Goal: Task Accomplishment & Management: Complete application form

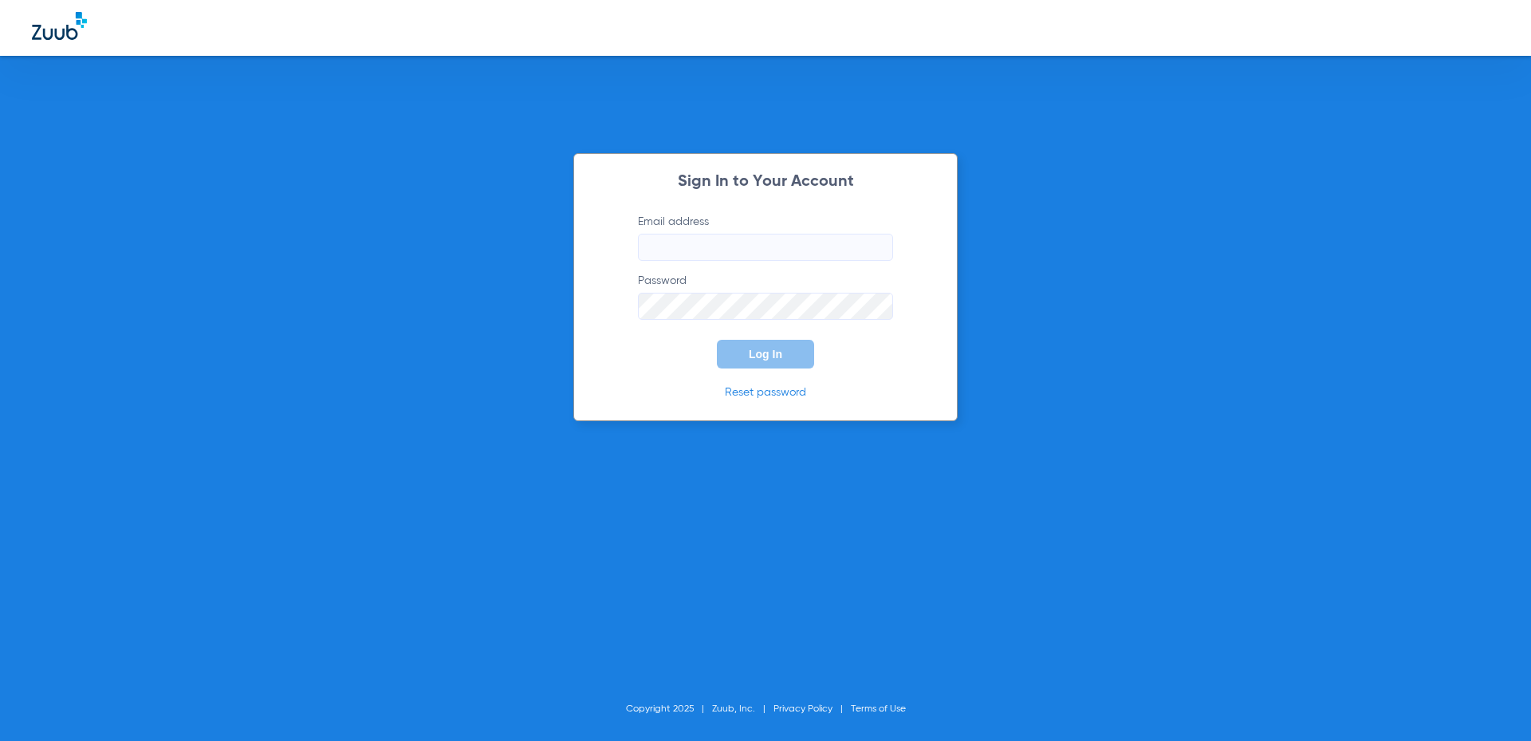
click at [708, 252] on input "Email address" at bounding box center [765, 247] width 255 height 27
type input "N"
type input "[EMAIL_ADDRESS][DOMAIN_NAME]"
click at [766, 362] on button "Log In" at bounding box center [765, 354] width 97 height 29
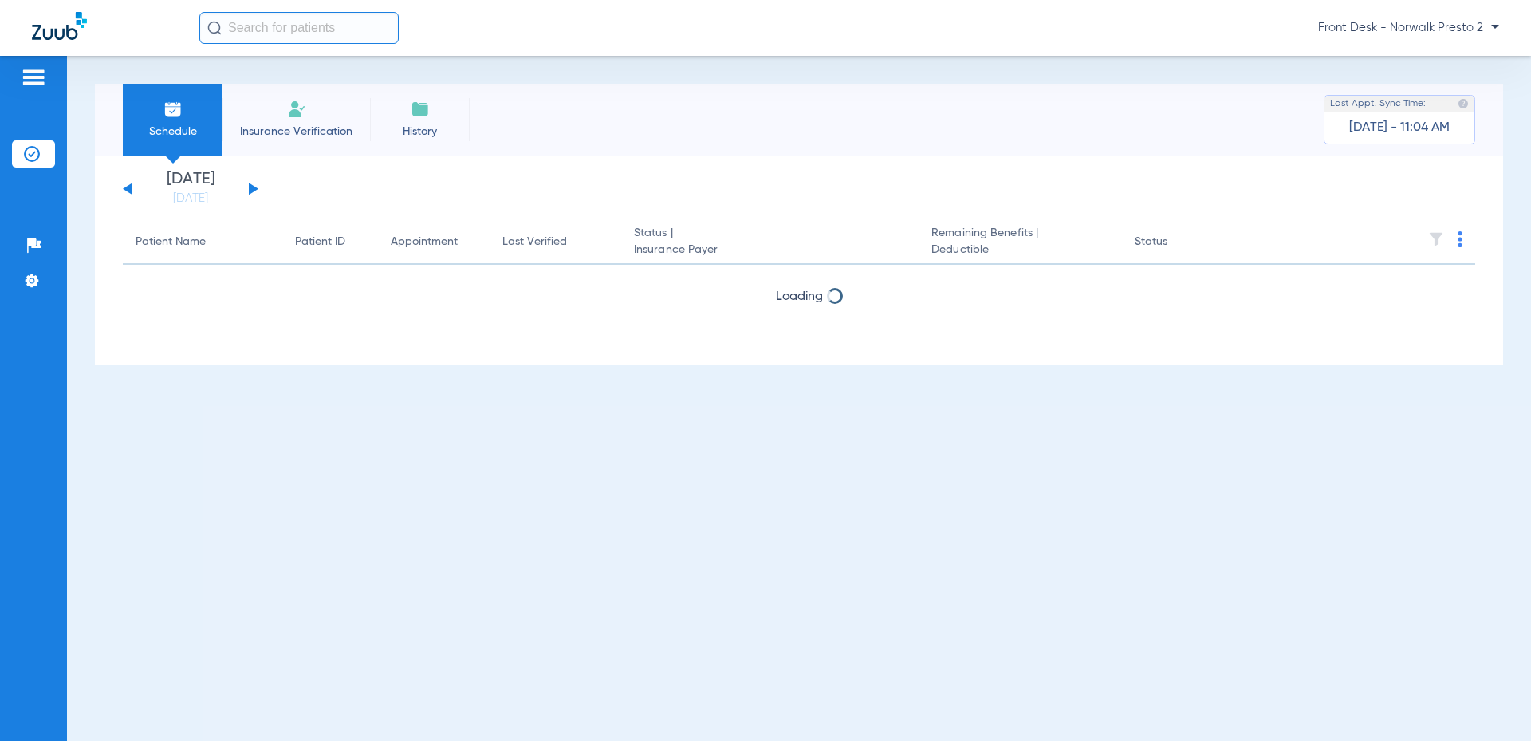
click at [261, 116] on li "Insurance Verification" at bounding box center [297, 120] width 148 height 72
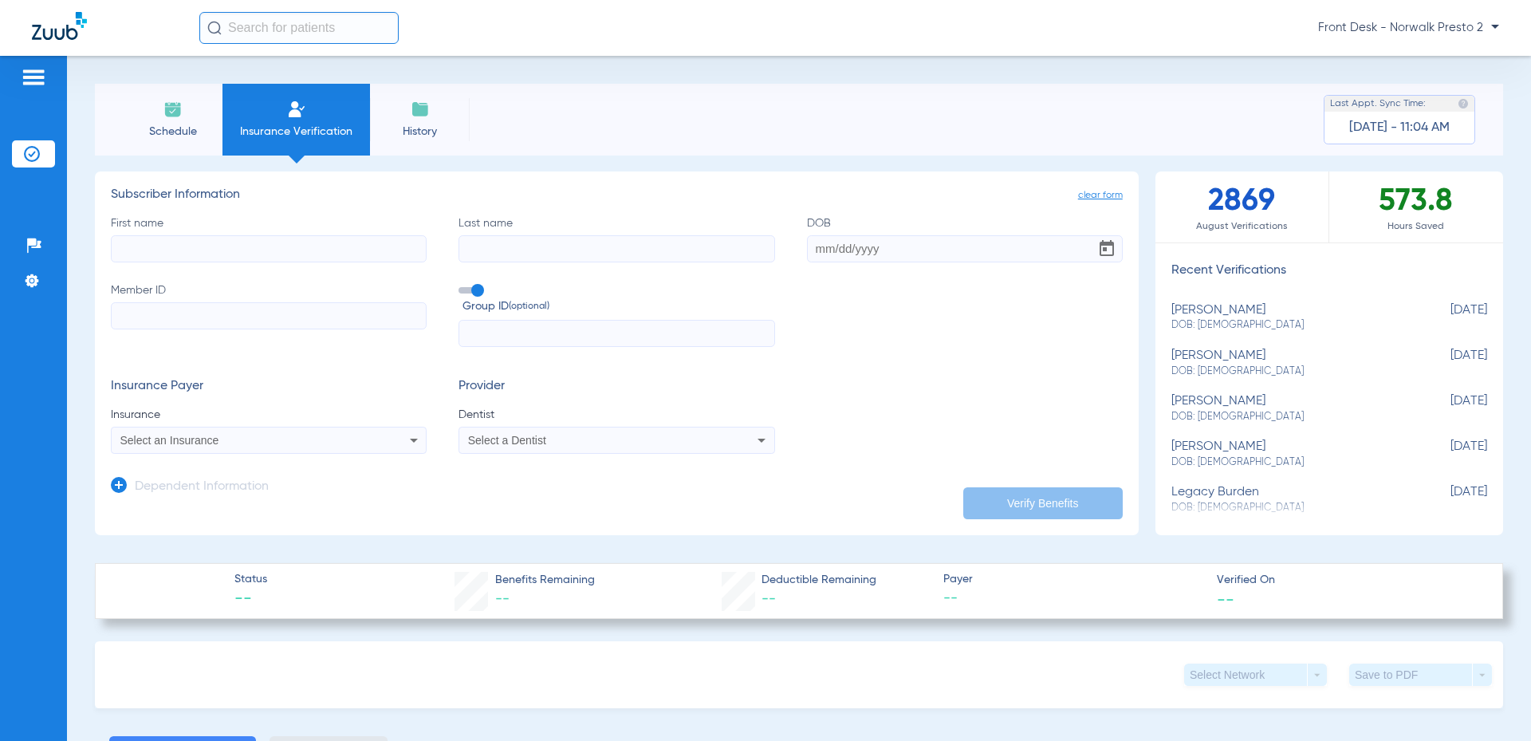
click at [272, 270] on div "First name Last name DOB Member ID Group ID (optional)" at bounding box center [617, 281] width 1012 height 132
click at [278, 255] on input "First name" at bounding box center [269, 248] width 316 height 27
type input "[PERSON_NAME]"
click at [505, 243] on input "Last name" at bounding box center [617, 248] width 316 height 27
type input "[PERSON_NAME]"
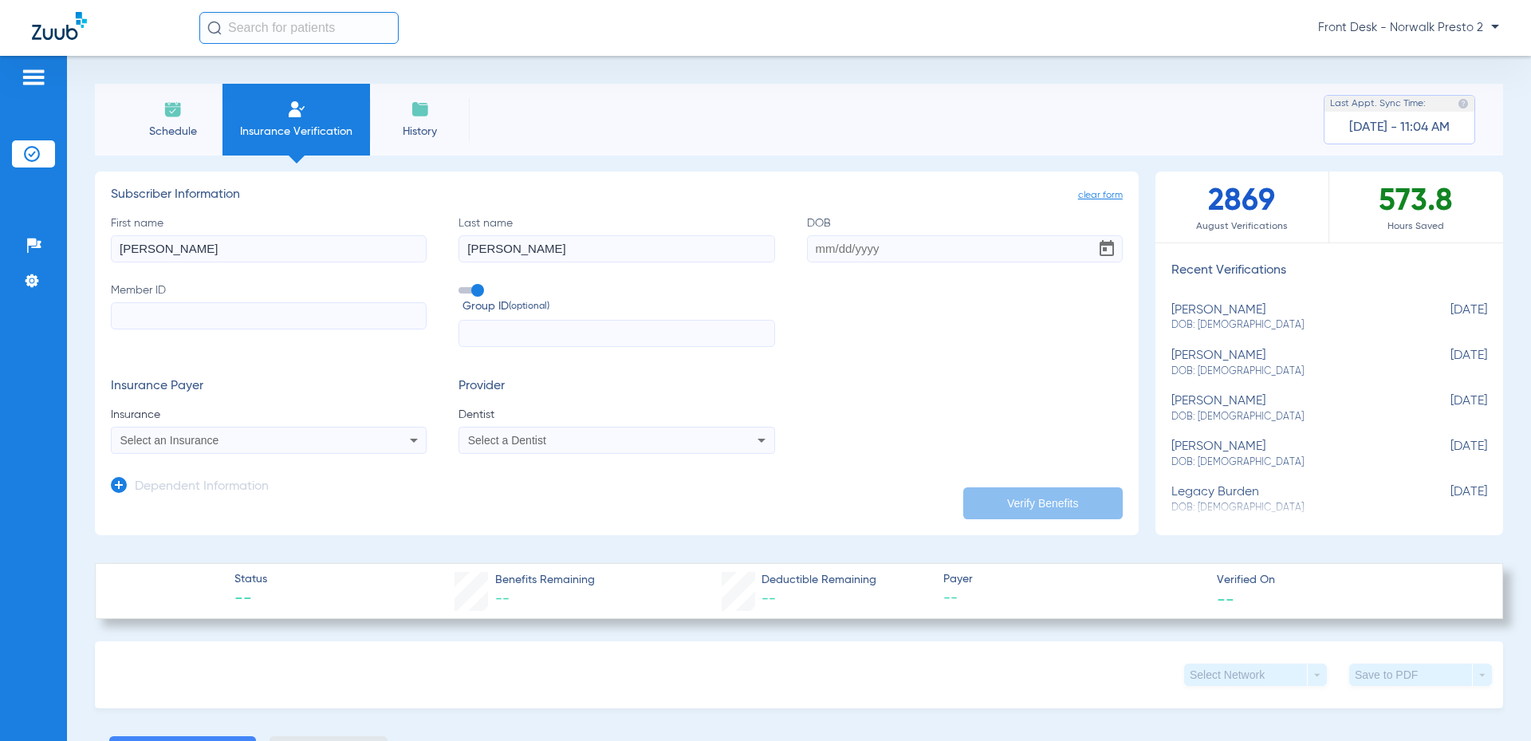
click at [837, 252] on input "DOB" at bounding box center [965, 248] width 316 height 27
type input "[DATE]"
click at [294, 313] on input "Member ID" at bounding box center [269, 315] width 316 height 27
click at [258, 314] on input "Member ID Required" at bounding box center [269, 315] width 316 height 27
type input "003443836"
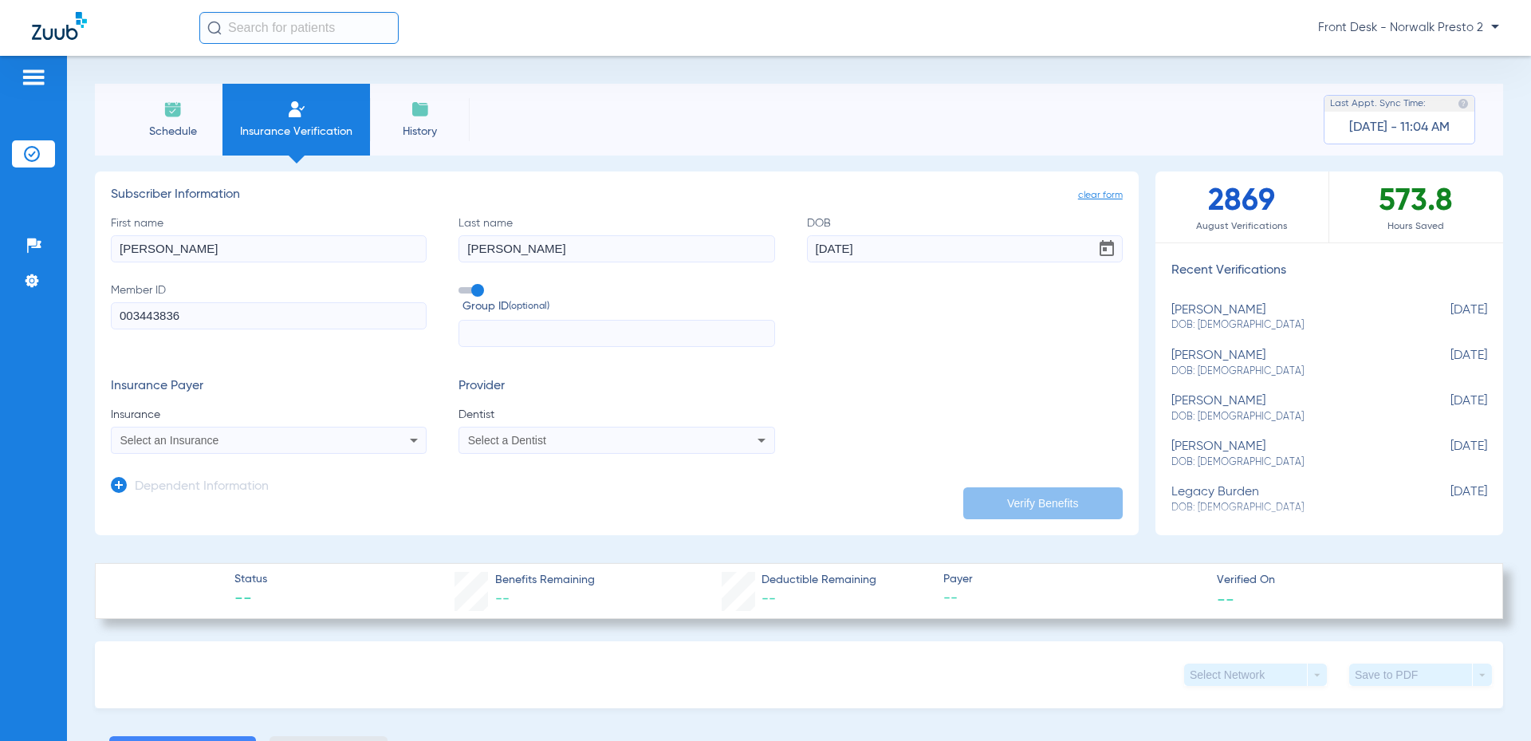
click at [325, 445] on div "Select an Insurance" at bounding box center [239, 440] width 238 height 11
type input "husky"
click at [182, 505] on mat-option "Husky" at bounding box center [246, 496] width 268 height 26
click at [494, 445] on span "Select a Dentist" at bounding box center [507, 440] width 78 height 13
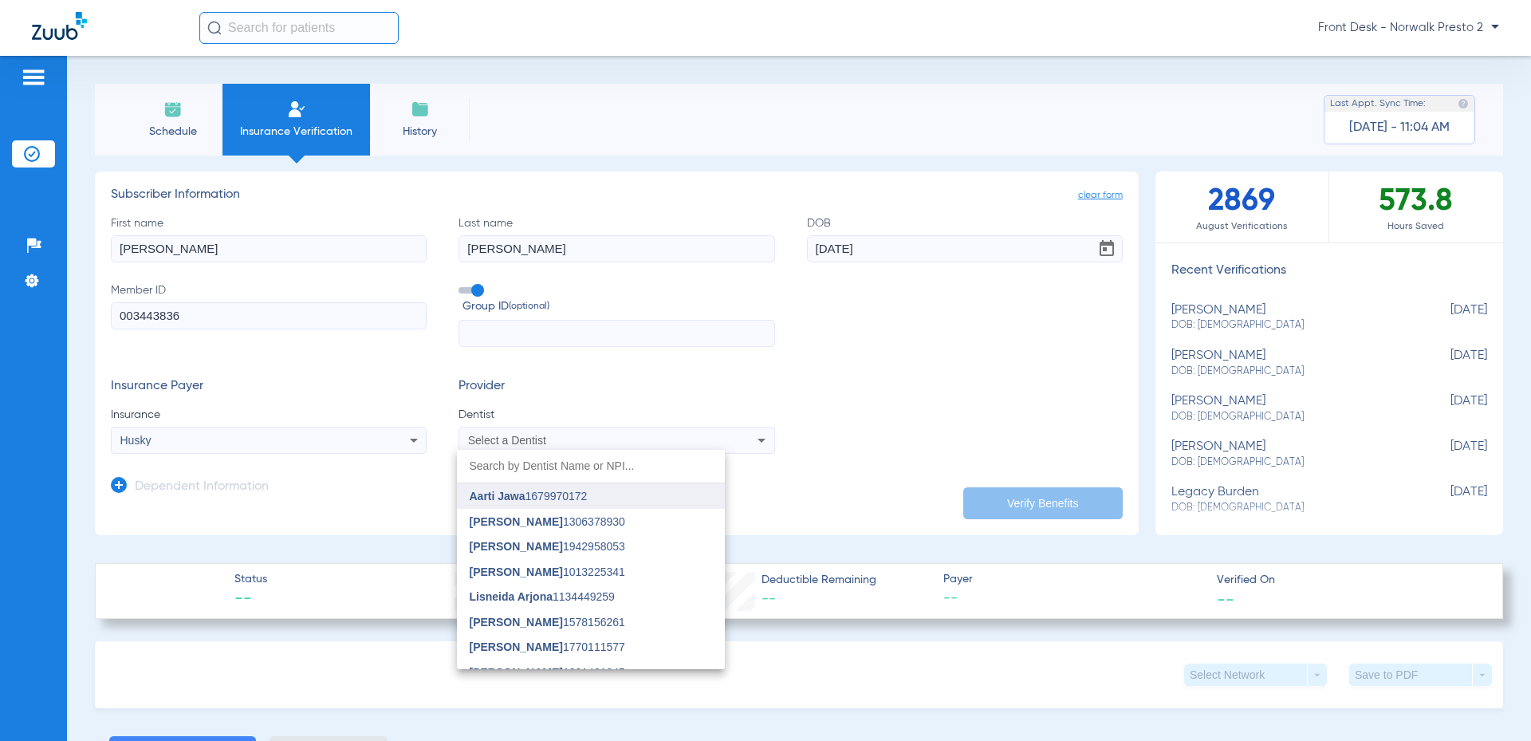
click at [596, 486] on mat-option "Aarti Jawa 1679970172" at bounding box center [591, 496] width 268 height 26
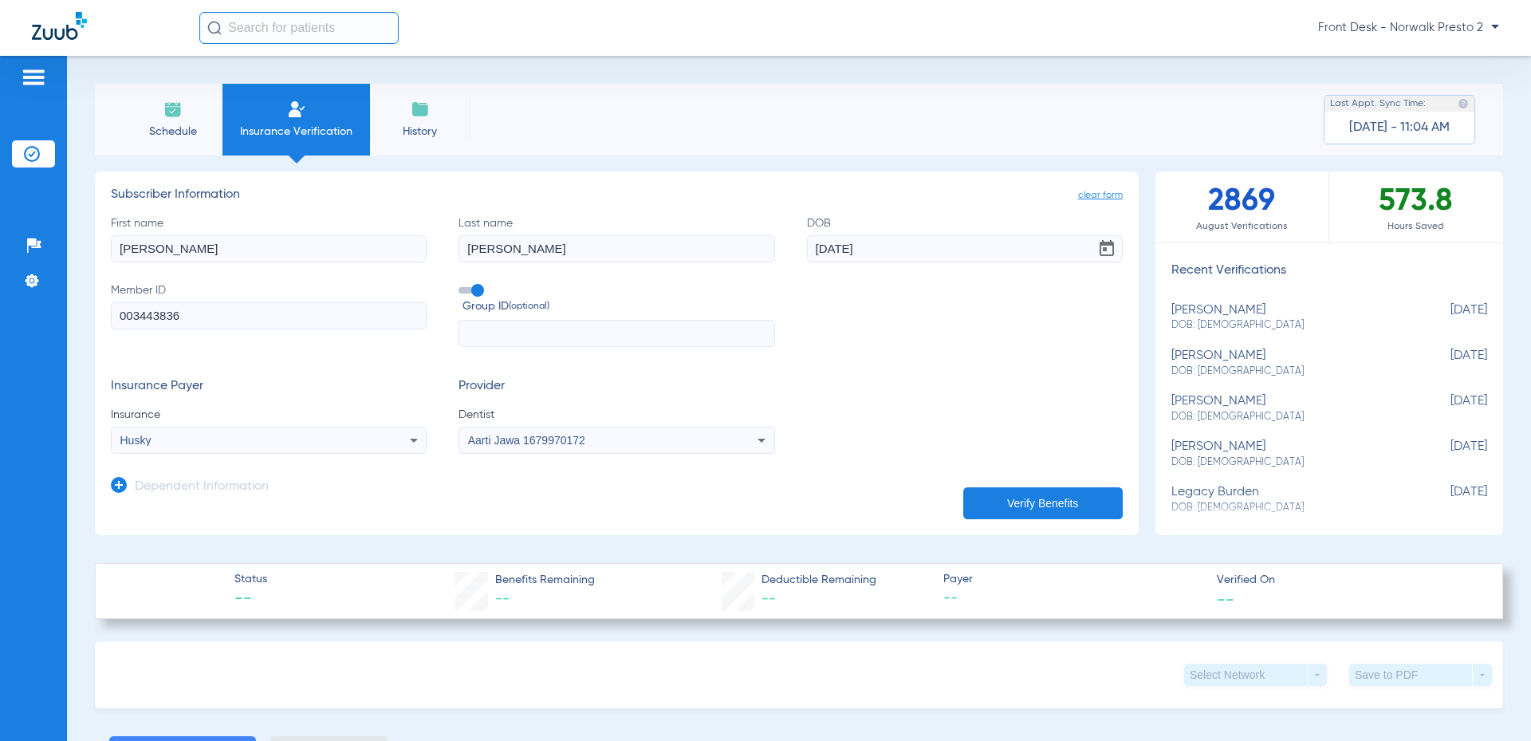
click at [1008, 493] on button "Verify Benefits" at bounding box center [1042, 503] width 159 height 32
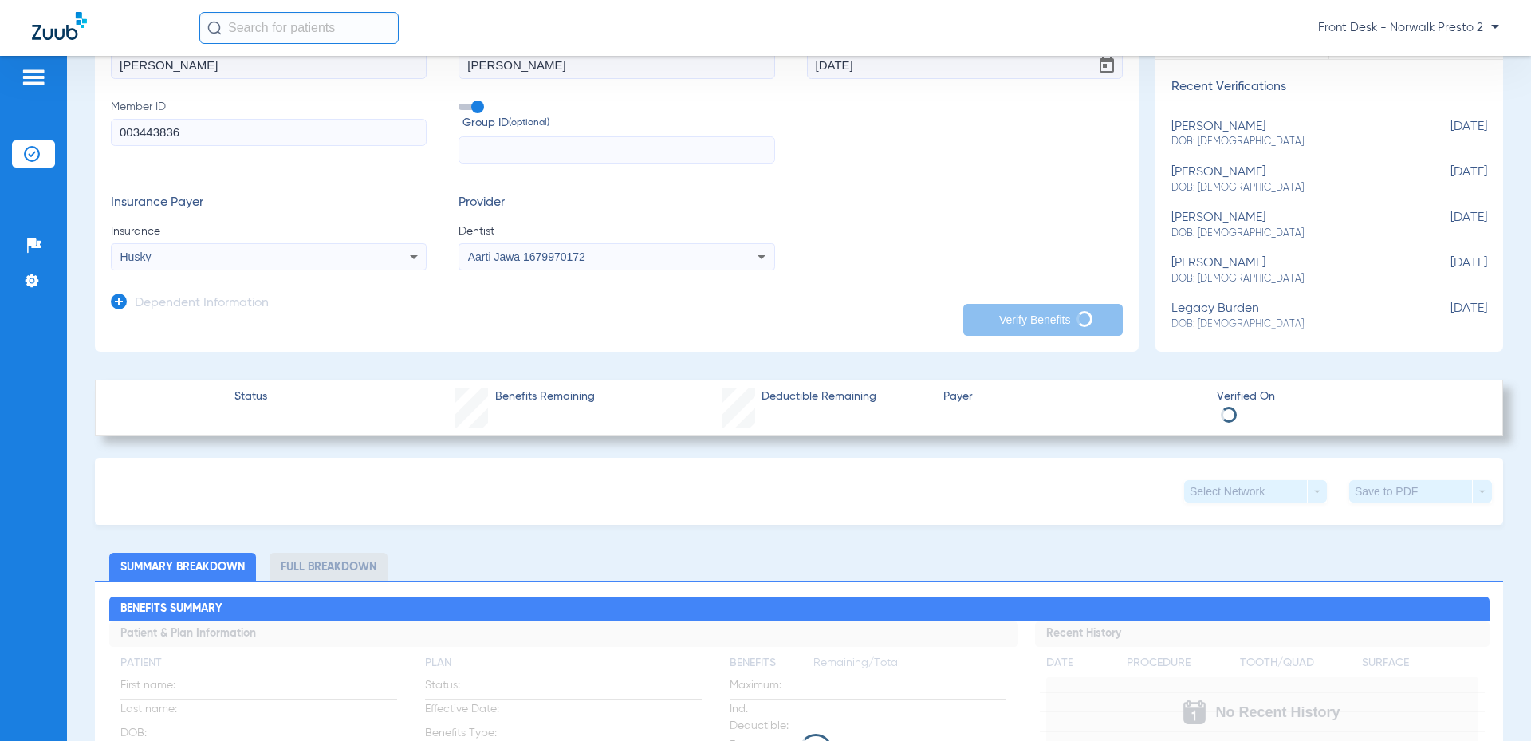
scroll to position [239, 0]
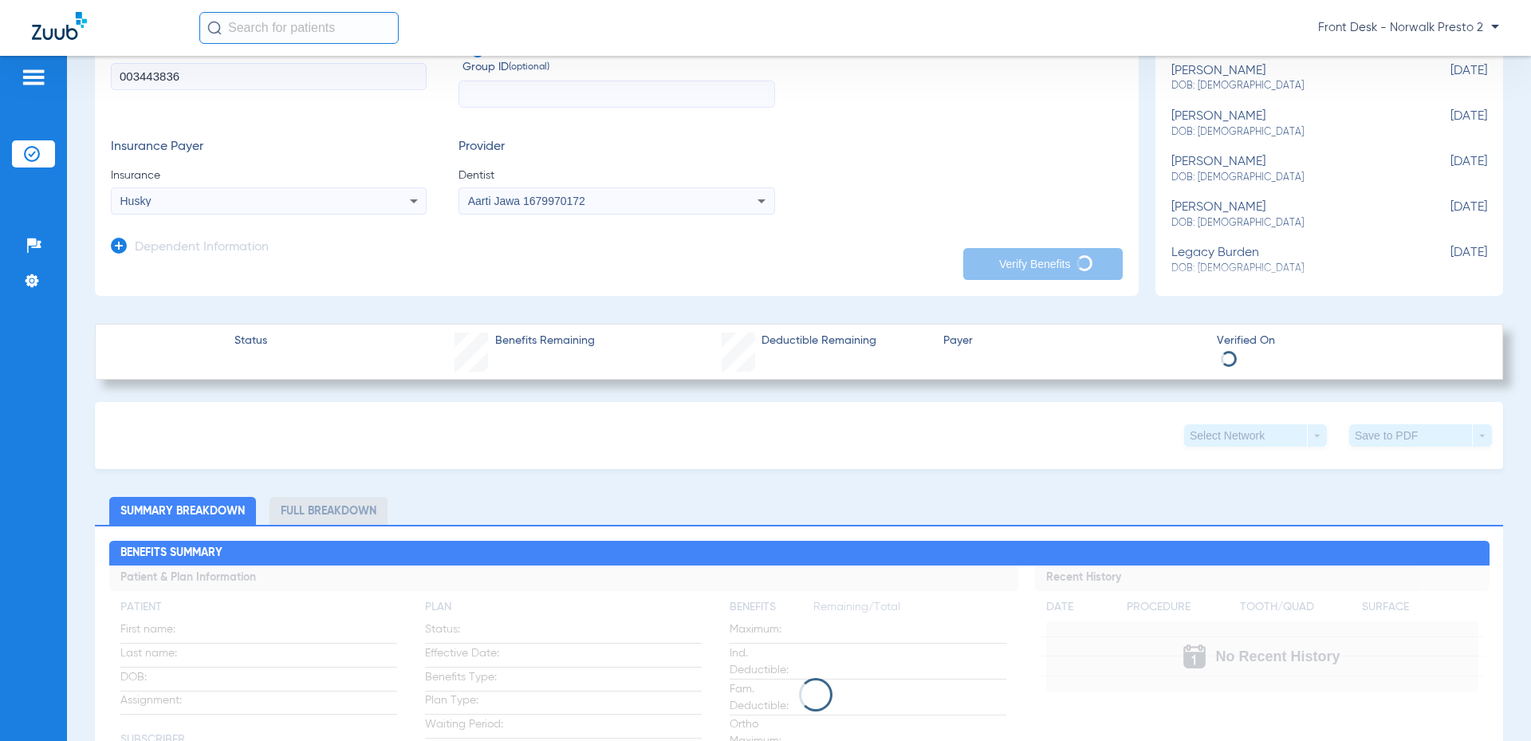
type input "[PERSON_NAME]"
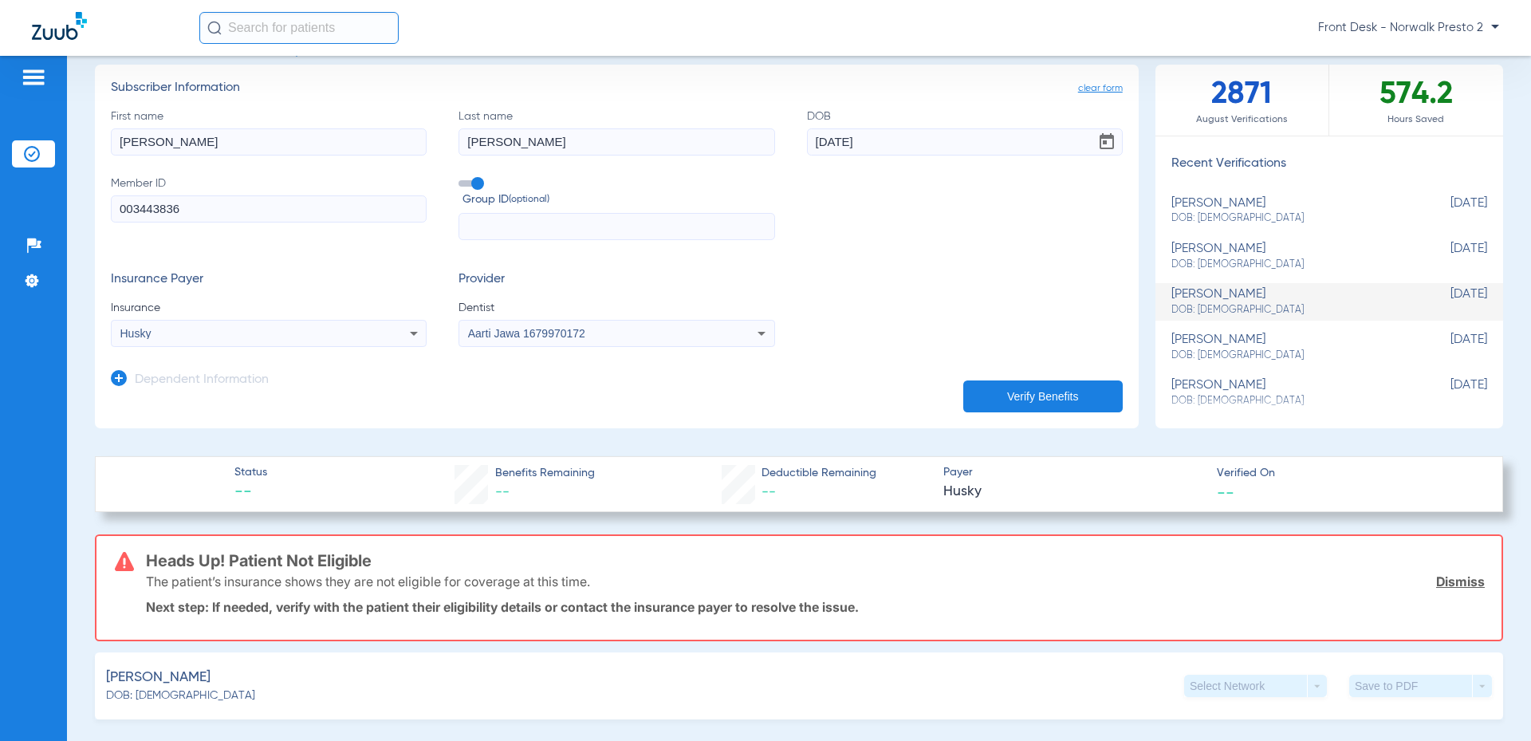
scroll to position [0, 0]
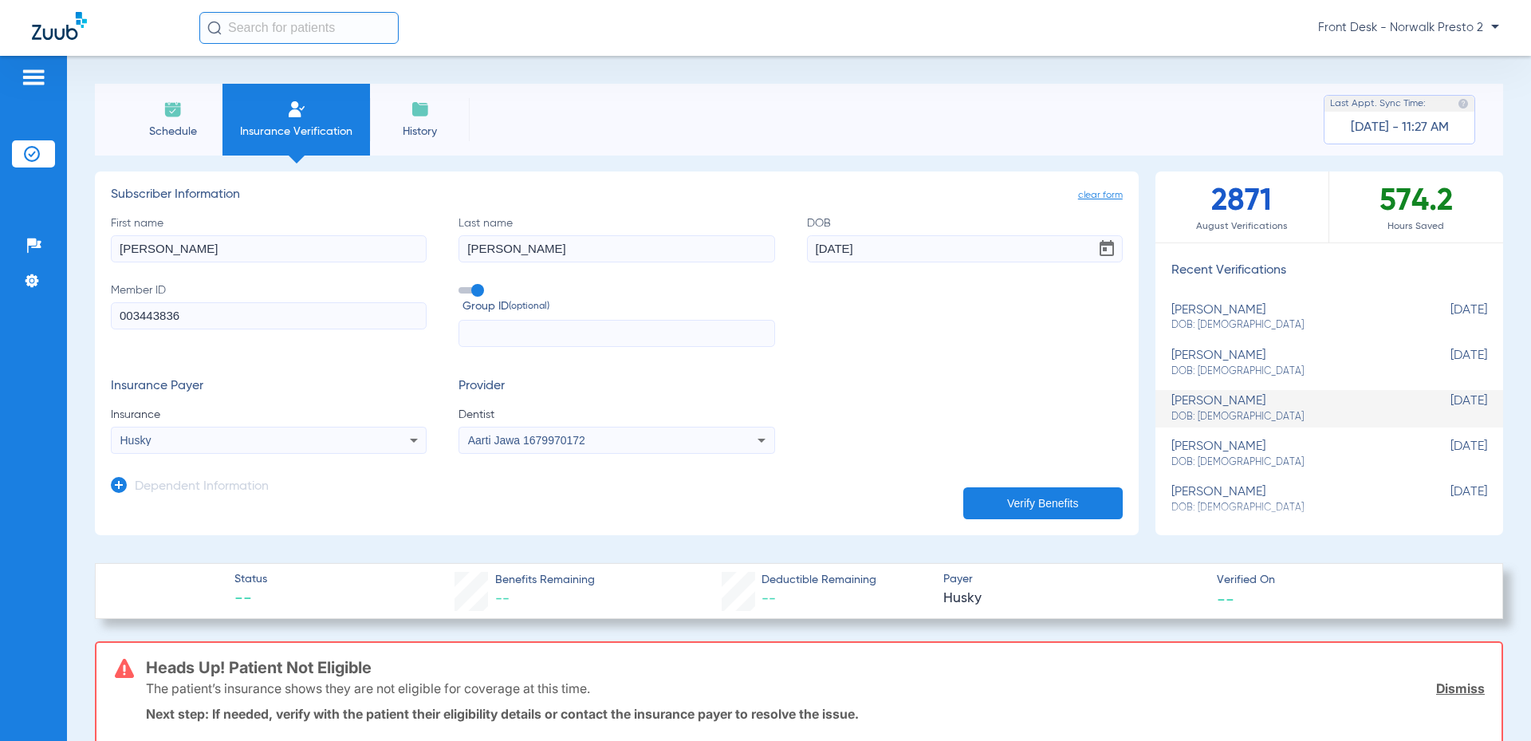
drag, startPoint x: 270, startPoint y: 255, endPoint x: 57, endPoint y: 246, distance: 213.1
click at [57, 246] on div "Patients Insurance Verification Setup Help Center Settings Schedule Insurance V…" at bounding box center [765, 426] width 1531 height 741
type input "[PERSON_NAME]"
drag, startPoint x: 540, startPoint y: 260, endPoint x: 446, endPoint y: 256, distance: 94.2
click at [446, 256] on div "First name [PERSON_NAME] Last name [PERSON_NAME] [DEMOGRAPHIC_DATA] Member ID 0…" at bounding box center [617, 281] width 1012 height 132
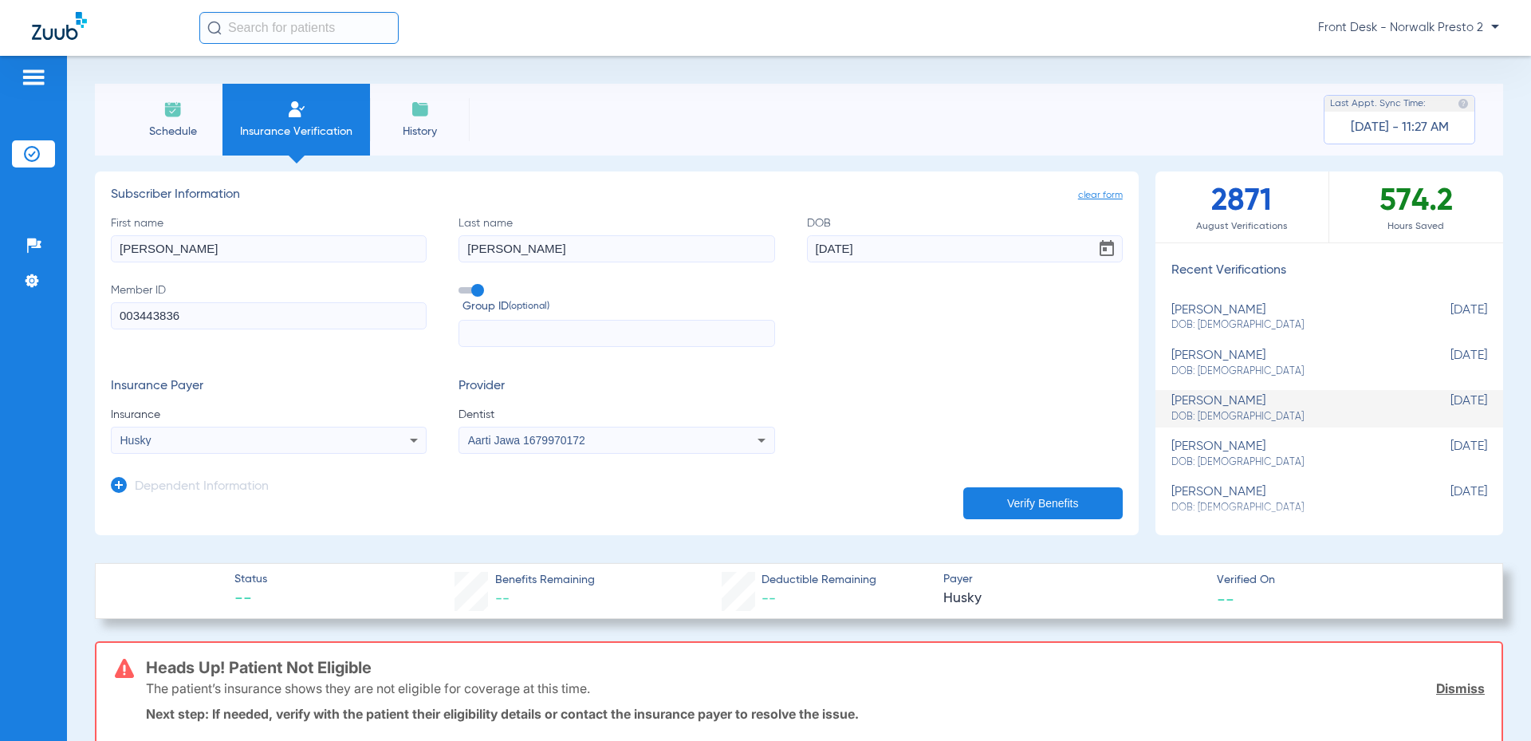
type input "[PERSON_NAME]"
drag, startPoint x: 853, startPoint y: 255, endPoint x: 750, endPoint y: 280, distance: 105.8
click at [750, 280] on div "First name [PERSON_NAME] Last name [PERSON_NAME] [DEMOGRAPHIC_DATA] Member ID 0…" at bounding box center [617, 281] width 1012 height 132
click at [824, 253] on input "085/28/2009" at bounding box center [965, 248] width 316 height 27
type input "[DATE]"
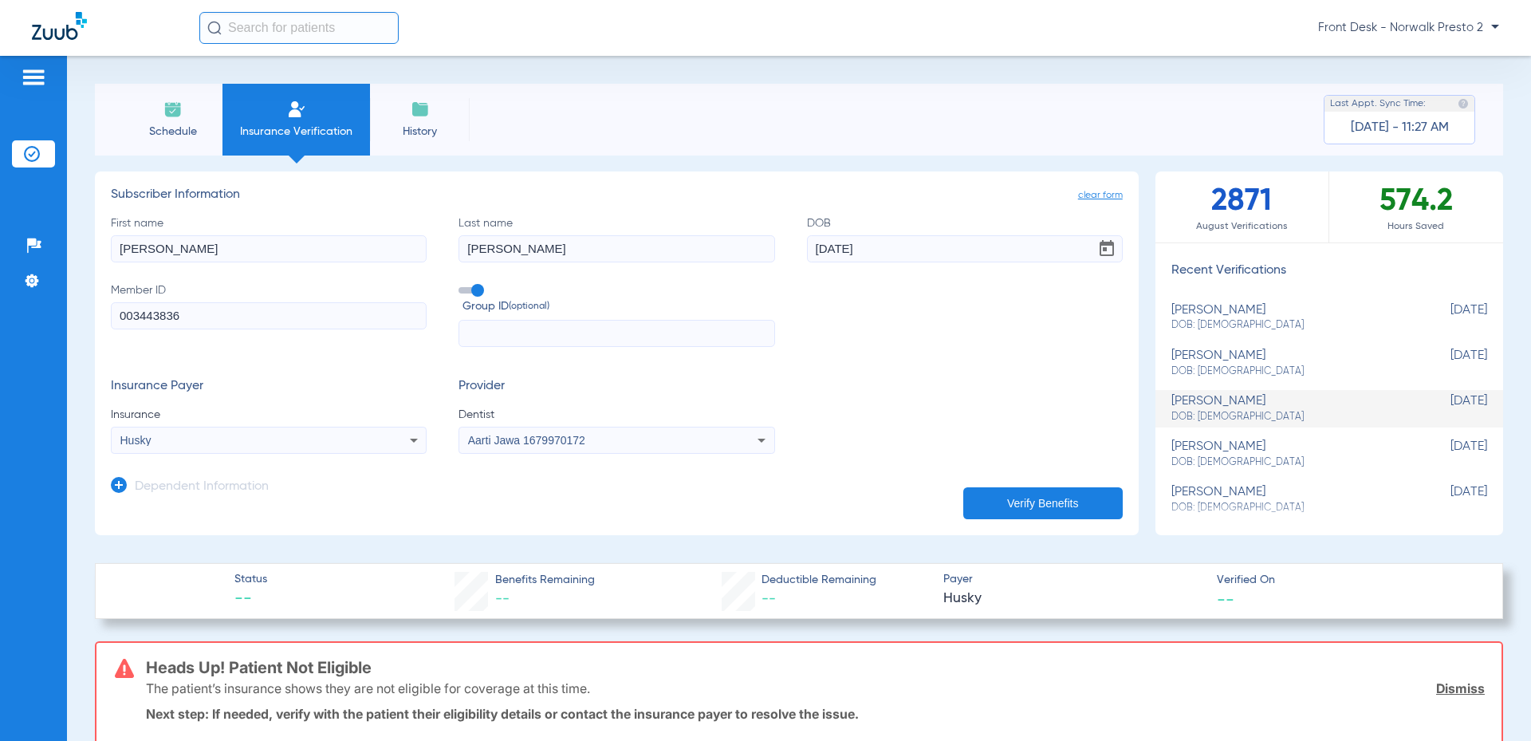
drag, startPoint x: 292, startPoint y: 317, endPoint x: -21, endPoint y: 297, distance: 313.3
click at [0, 297] on html "Front Desk - Norwalk Presto 2 Patients Insurance Verification Setup Help Center…" at bounding box center [765, 370] width 1531 height 741
type input "003535474"
click at [992, 497] on button "Verify Benefits" at bounding box center [1042, 503] width 159 height 32
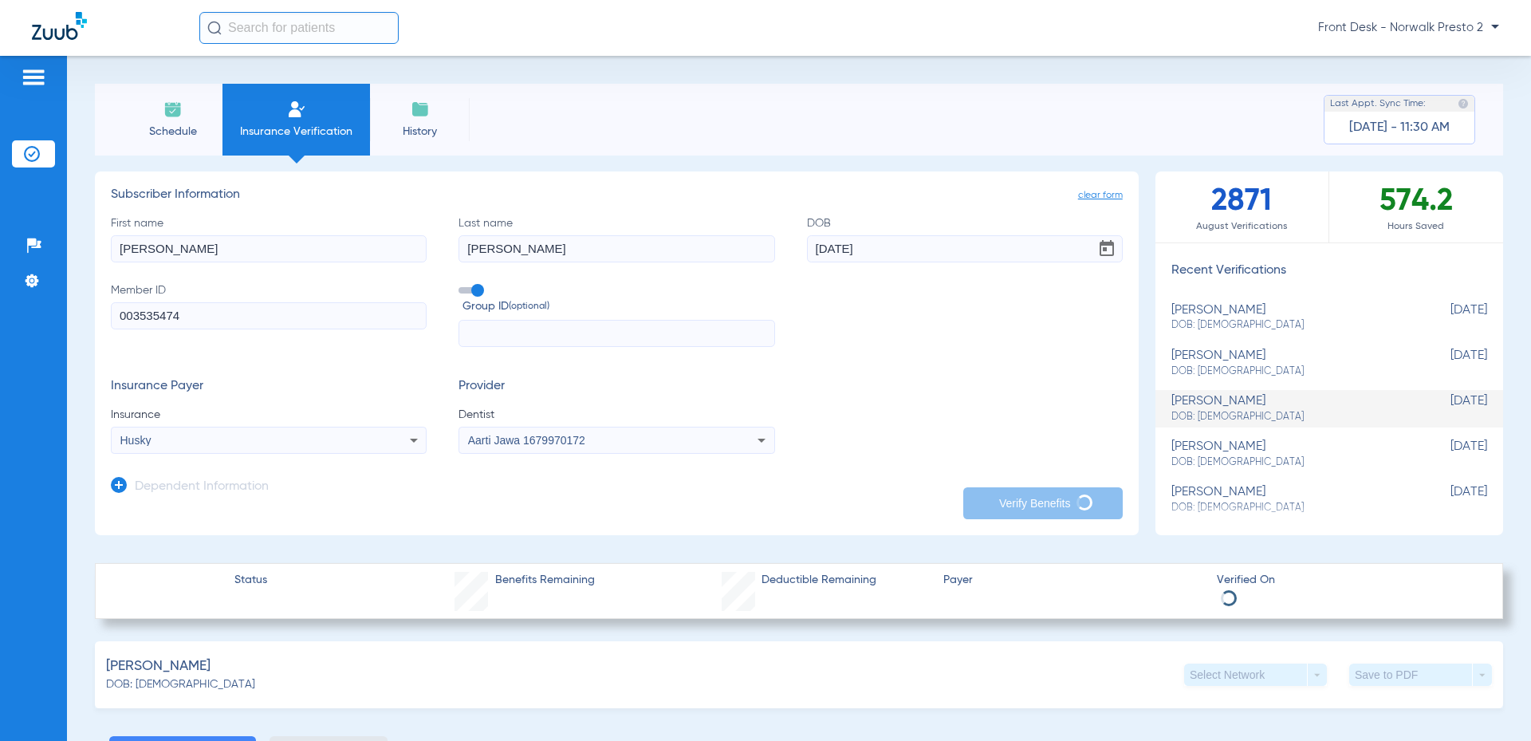
type input "[PERSON_NAME]"
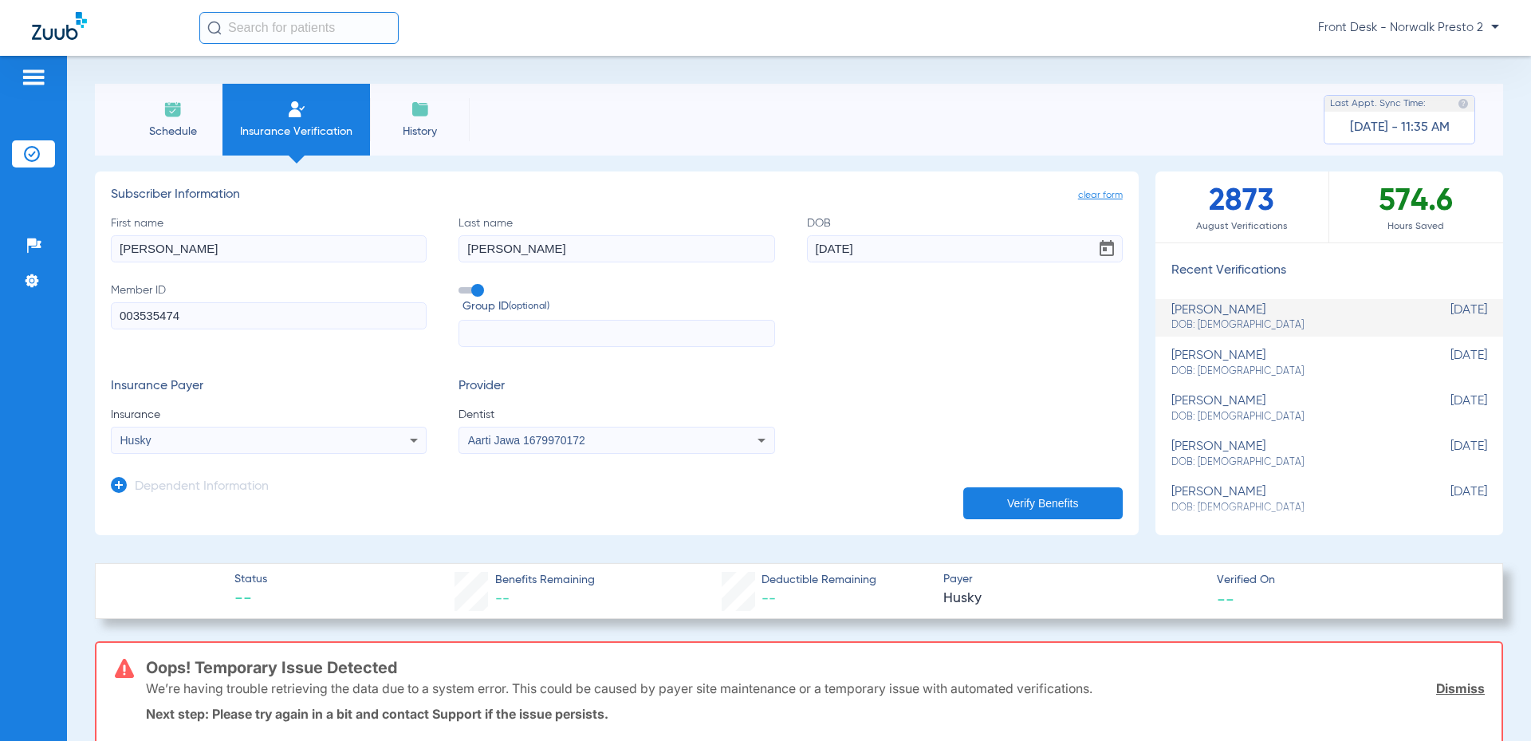
drag, startPoint x: 239, startPoint y: 249, endPoint x: 59, endPoint y: 254, distance: 180.3
click at [59, 254] on div "Patients Insurance Verification Setup Help Center Settings Schedule Insurance V…" at bounding box center [765, 426] width 1531 height 741
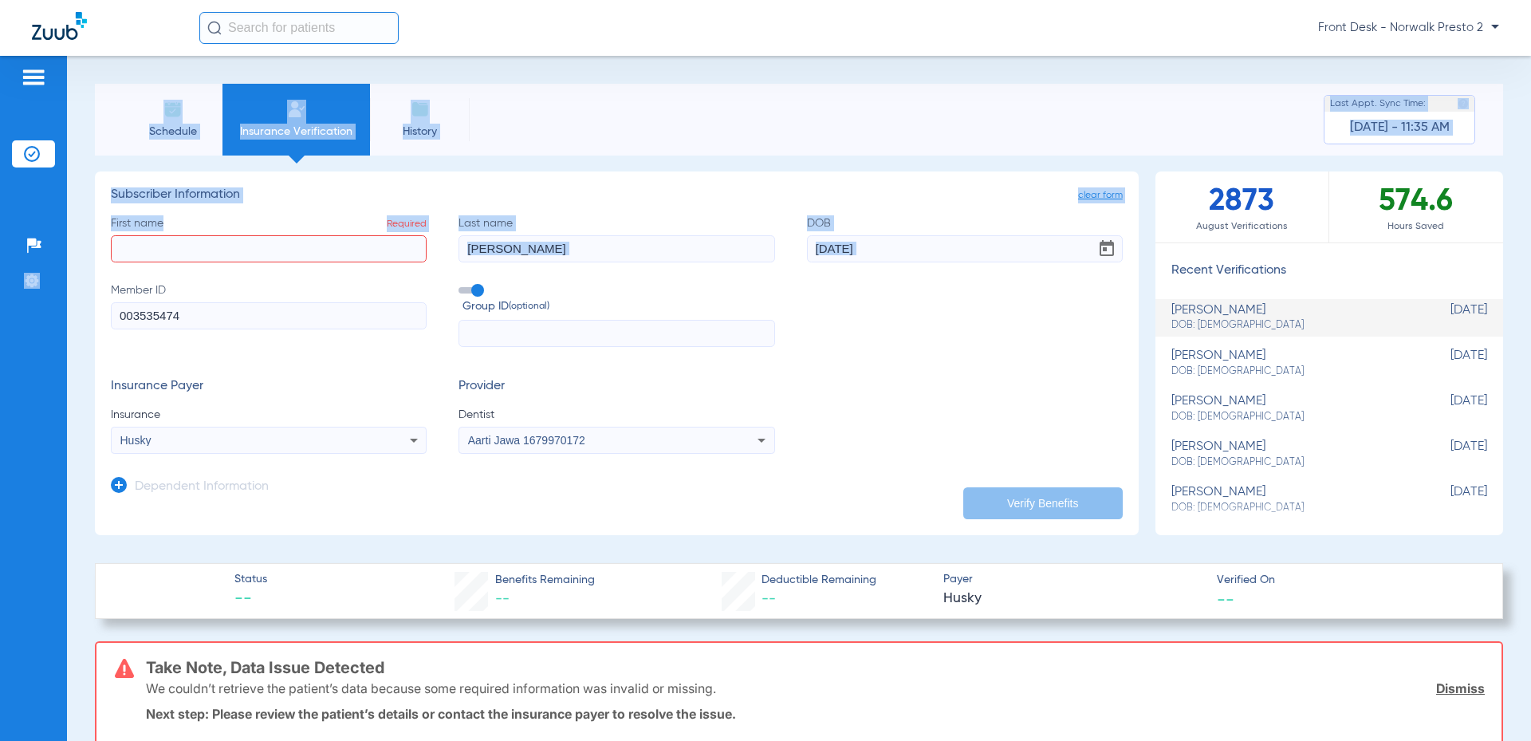
drag, startPoint x: 215, startPoint y: 335, endPoint x: 41, endPoint y: 324, distance: 173.4
click at [41, 324] on div "Patients Insurance Verification Setup Help Center Settings Schedule Insurance V…" at bounding box center [765, 426] width 1531 height 741
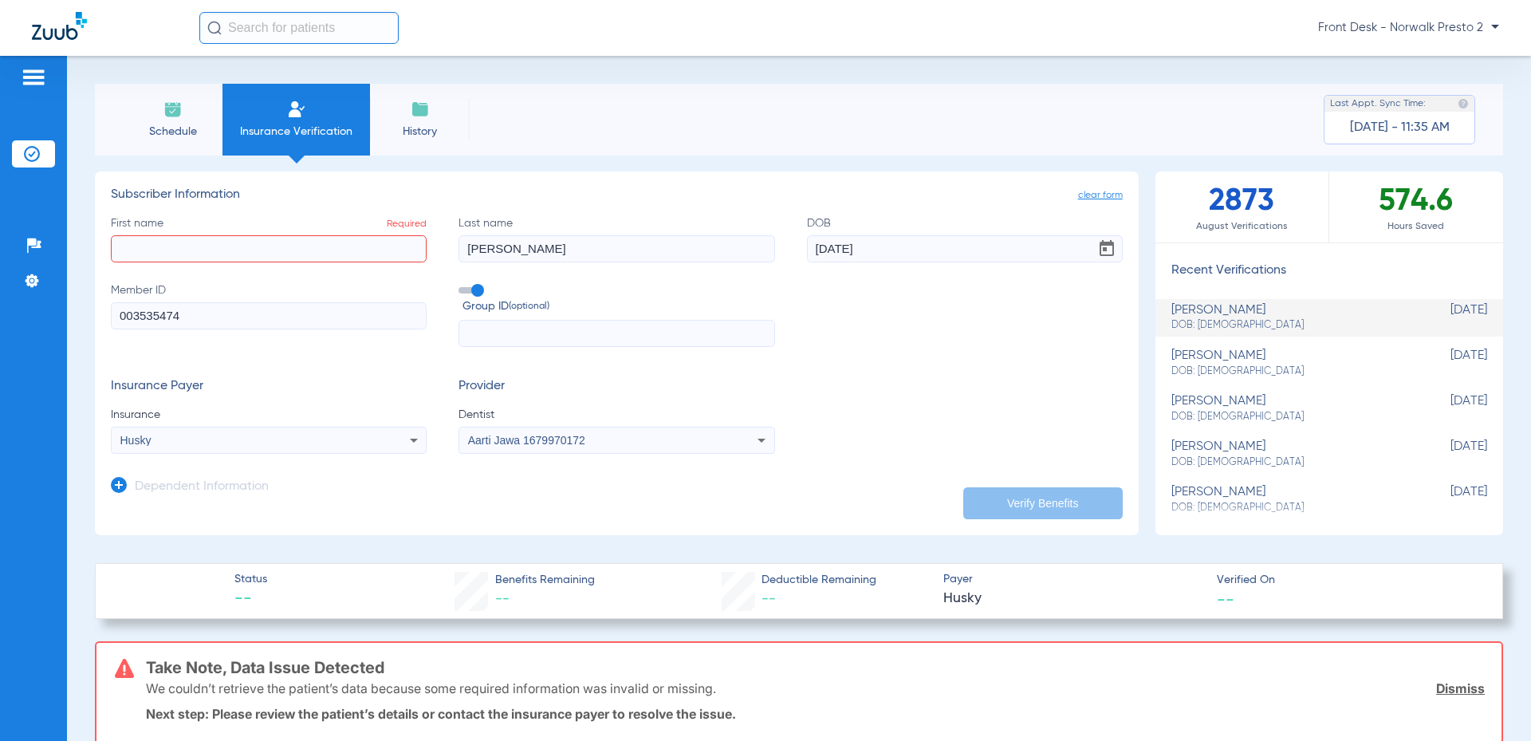
click at [247, 318] on input "003535474" at bounding box center [269, 315] width 316 height 27
drag, startPoint x: 220, startPoint y: 321, endPoint x: 54, endPoint y: 315, distance: 166.0
click at [54, 315] on div "Patients Insurance Verification Setup Help Center Settings Schedule Insurance V…" at bounding box center [765, 426] width 1531 height 741
drag, startPoint x: 515, startPoint y: 251, endPoint x: 356, endPoint y: 238, distance: 160.1
click at [358, 236] on div "First name Required Last name [PERSON_NAME] [DEMOGRAPHIC_DATA] Member ID Requir…" at bounding box center [617, 281] width 1012 height 132
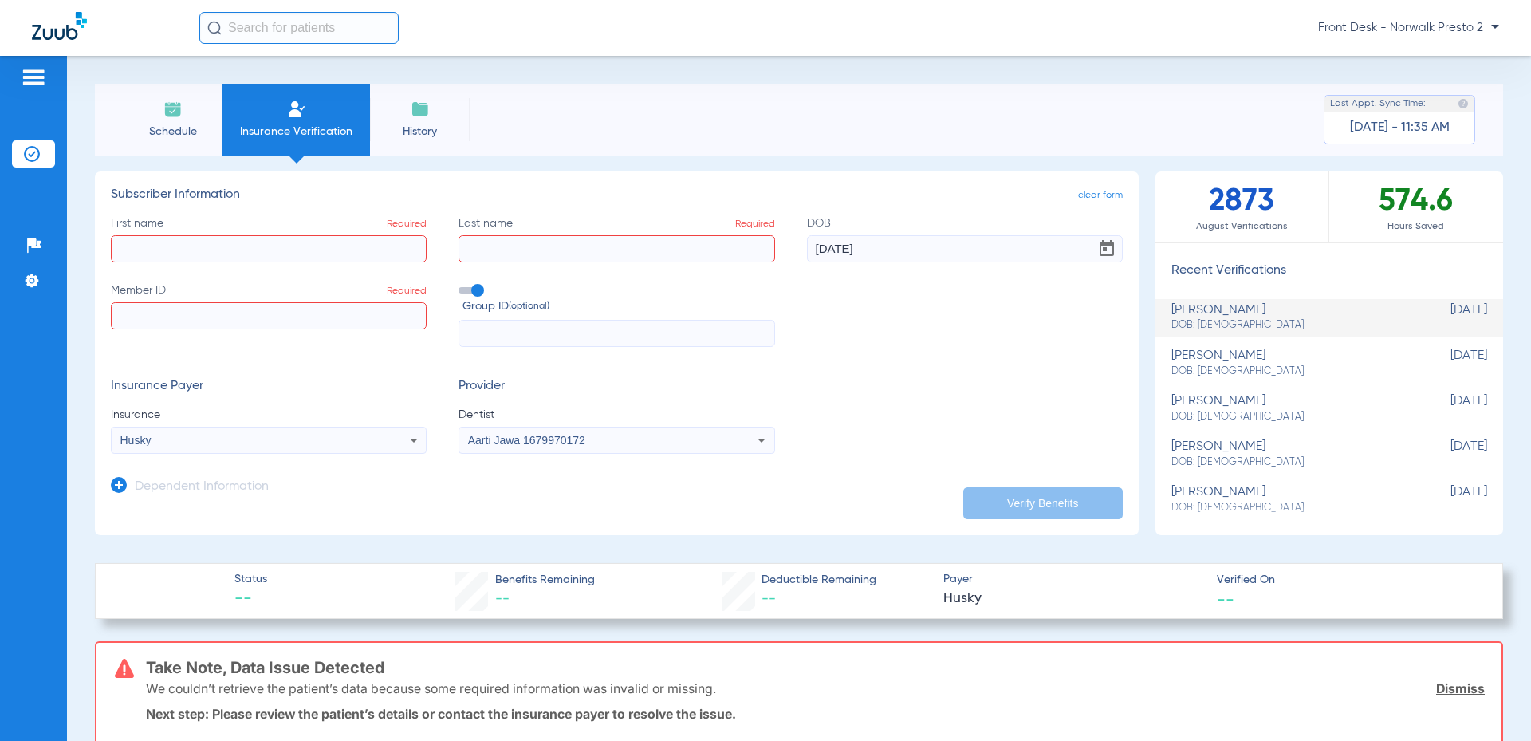
drag, startPoint x: 920, startPoint y: 250, endPoint x: 646, endPoint y: 224, distance: 274.8
click at [652, 228] on div "First name Required Last name Required DOB [DEMOGRAPHIC_DATA] Member ID Require…" at bounding box center [617, 281] width 1012 height 132
